Goal: Task Accomplishment & Management: Use online tool/utility

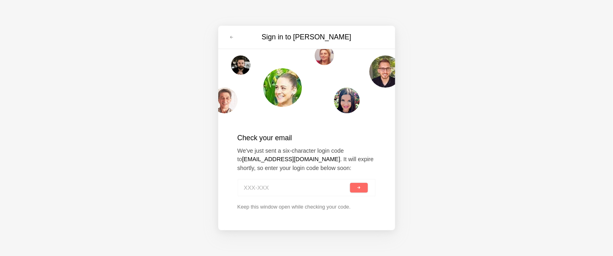
click at [268, 185] on input at bounding box center [296, 188] width 105 height 18
paste input "LLR-31Z"
type input "LLR-31Z"
click at [350, 183] on button "submit" at bounding box center [358, 188] width 17 height 10
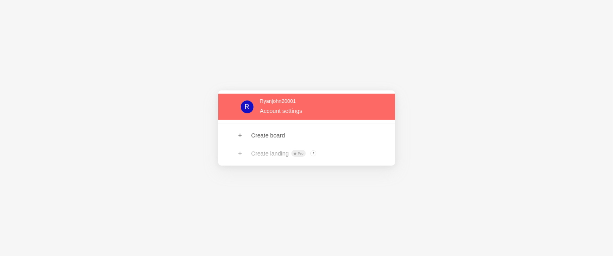
click at [285, 109] on link at bounding box center [306, 107] width 177 height 26
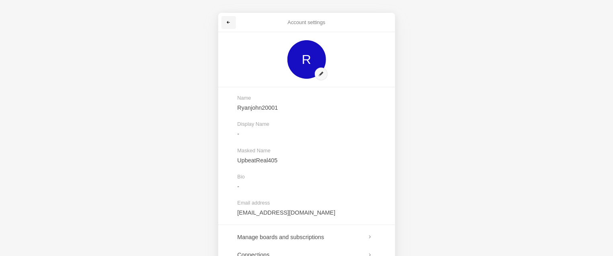
click at [229, 26] on link at bounding box center [228, 22] width 14 height 13
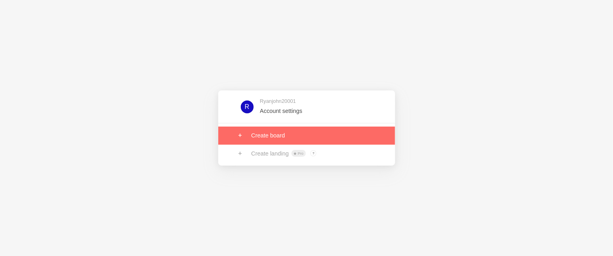
click at [296, 139] on link at bounding box center [306, 136] width 177 height 18
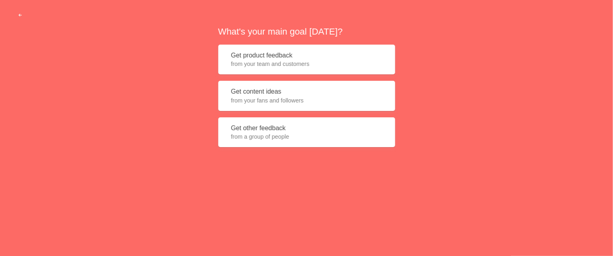
click at [260, 131] on button "Get other feedback from a group of people" at bounding box center [306, 132] width 177 height 30
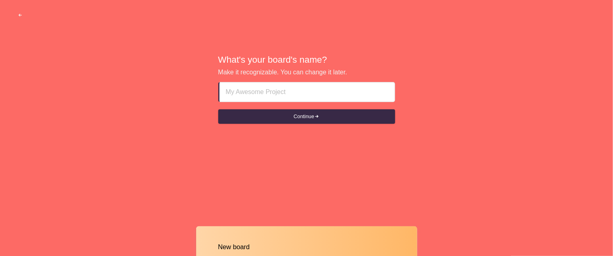
click at [281, 94] on input at bounding box center [307, 91] width 162 height 19
type input "tessd"
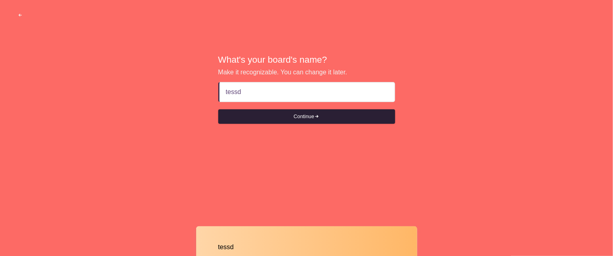
click at [314, 119] on button "Continue" at bounding box center [306, 116] width 177 height 14
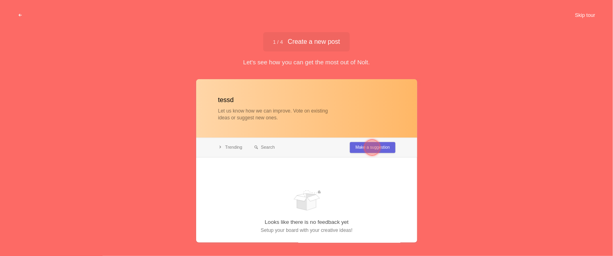
click at [580, 19] on button "Skip tour" at bounding box center [585, 15] width 40 height 14
